Goal: Task Accomplishment & Management: Use online tool/utility

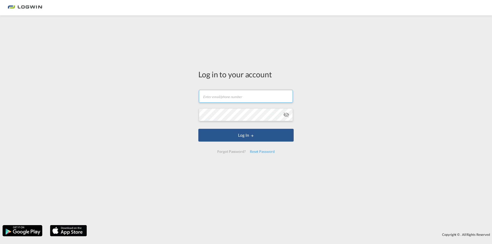
click at [231, 93] on input "text" at bounding box center [246, 96] width 94 height 13
type input "[PERSON_NAME][EMAIL_ADDRESS][PERSON_NAME][DOMAIN_NAME]"
click at [198, 129] on button "Log In" at bounding box center [245, 135] width 95 height 13
